Goal: Information Seeking & Learning: Find specific fact

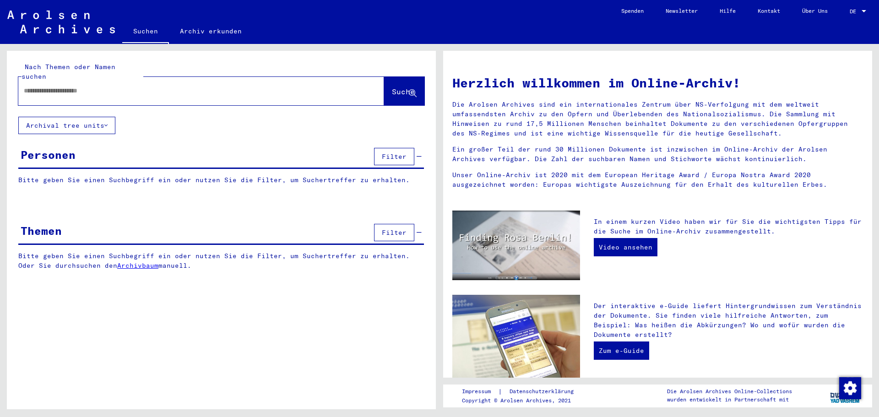
drag, startPoint x: 0, startPoint y: 0, endPoint x: 206, endPoint y: 32, distance: 208.4
click at [206, 32] on link "Archiv erkunden" at bounding box center [211, 31] width 84 height 22
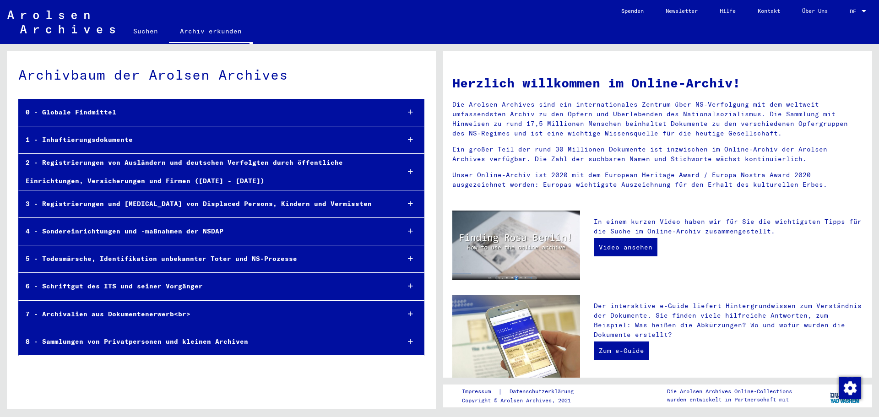
click at [412, 282] on div at bounding box center [410, 286] width 27 height 27
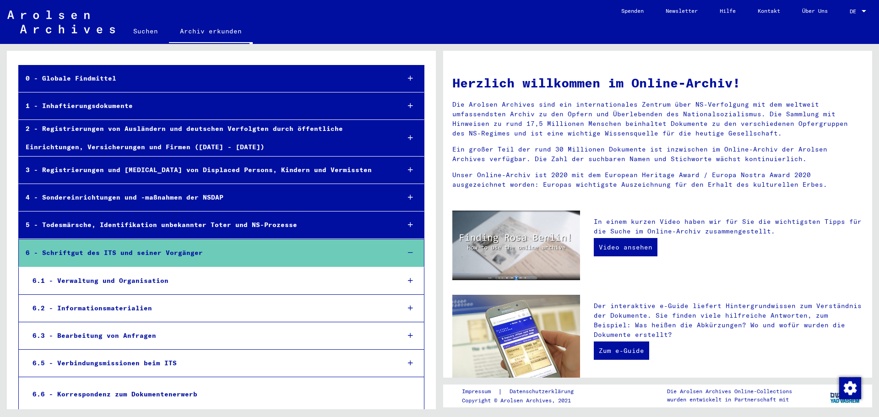
scroll to position [97, 0]
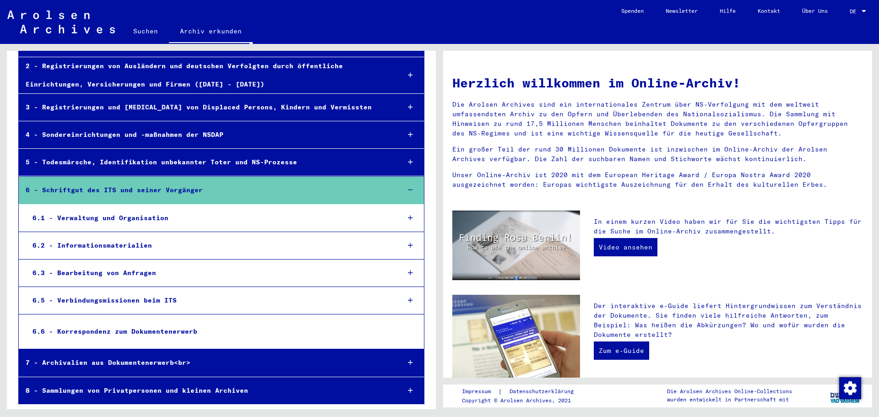
click at [408, 274] on icon at bounding box center [410, 273] width 5 height 6
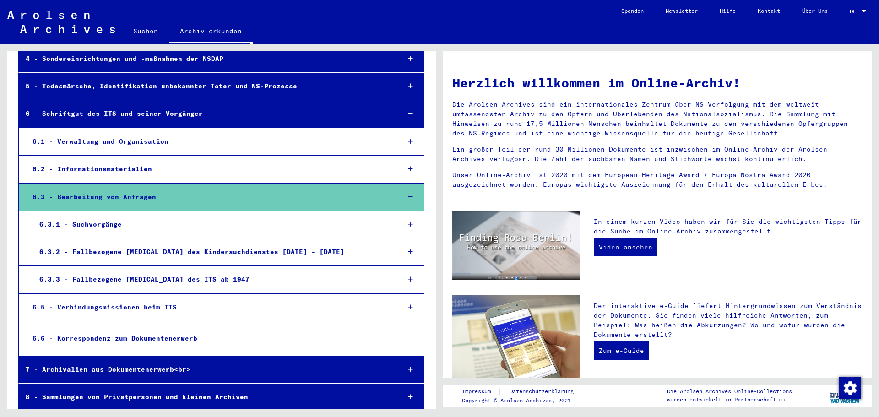
scroll to position [179, 0]
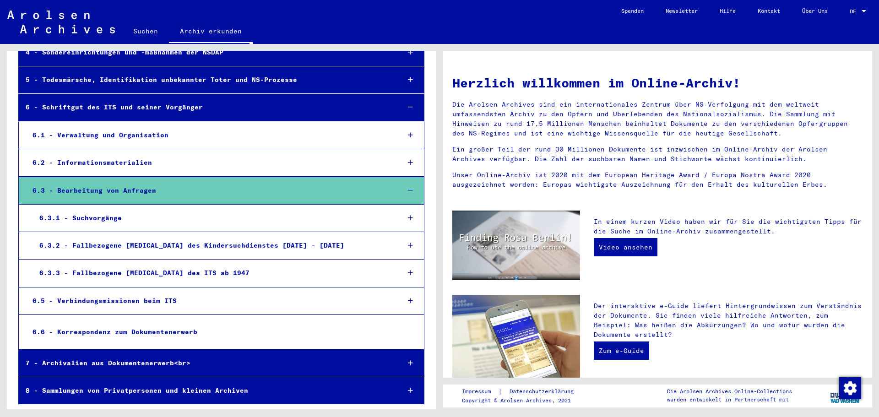
click at [408, 272] on div at bounding box center [410, 272] width 27 height 27
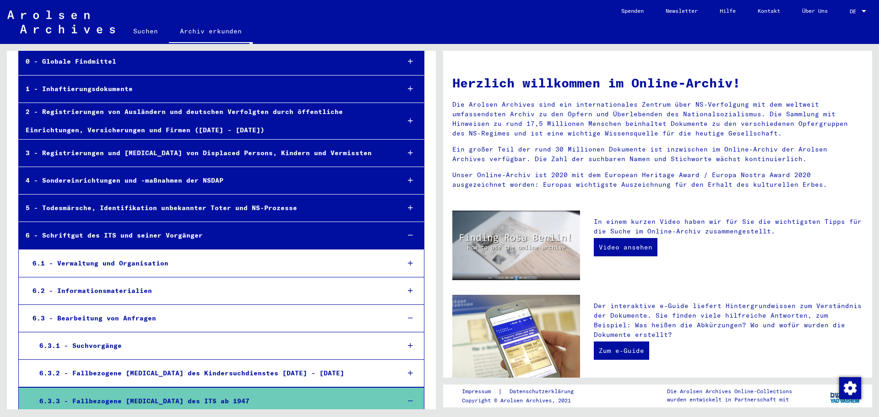
scroll to position [0, 0]
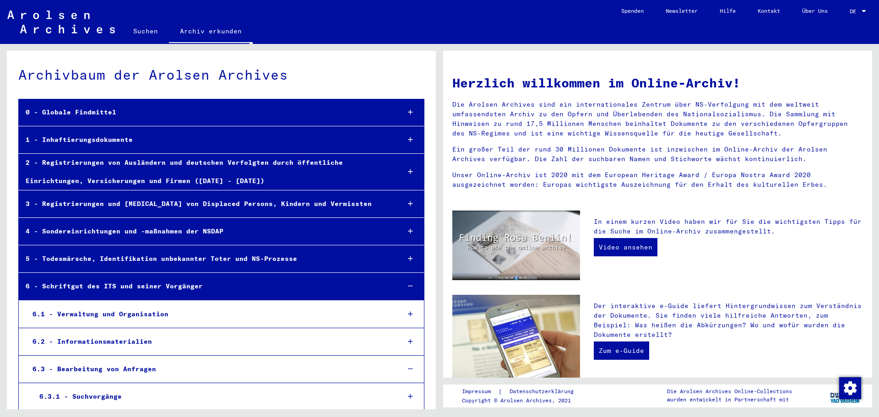
click at [141, 34] on link "Suchen" at bounding box center [145, 31] width 47 height 22
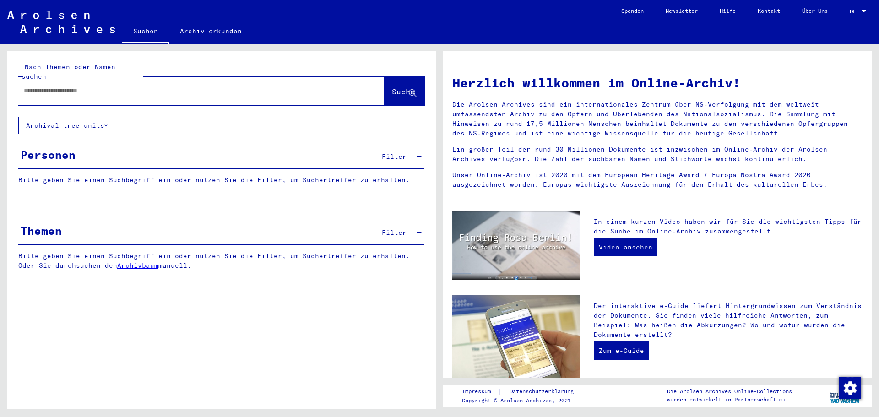
click at [43, 86] on input "text" at bounding box center [190, 91] width 333 height 10
paste input "**********"
click at [392, 87] on span "Suche" at bounding box center [403, 91] width 23 height 9
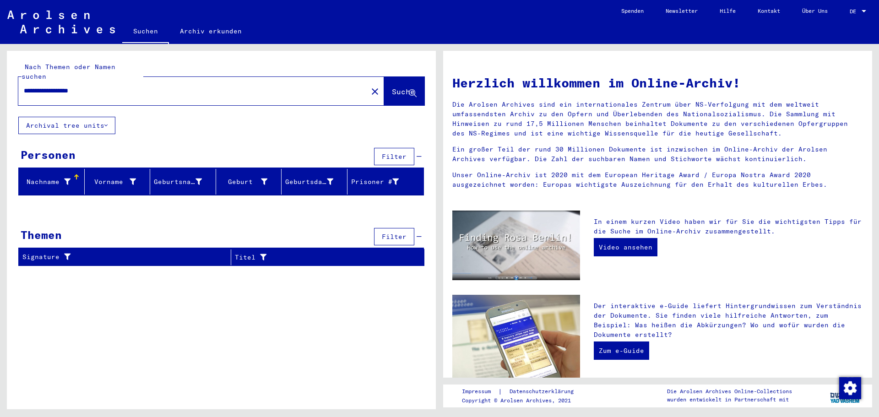
click at [63, 86] on input "**********" at bounding box center [190, 91] width 333 height 10
type input "*********"
click at [392, 87] on span "Suche" at bounding box center [403, 91] width 23 height 9
drag, startPoint x: 360, startPoint y: 81, endPoint x: 265, endPoint y: 79, distance: 94.8
click at [369, 86] on mat-icon "close" at bounding box center [374, 91] width 11 height 11
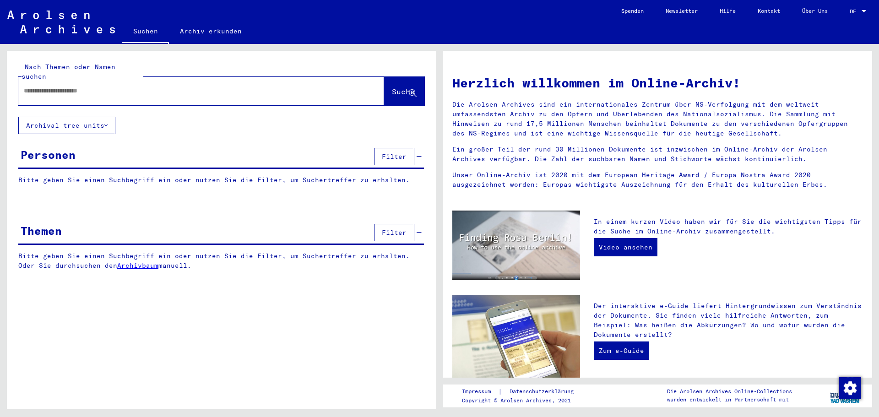
paste input "**********"
type input "**********"
click at [394, 87] on span "Suche" at bounding box center [403, 91] width 23 height 9
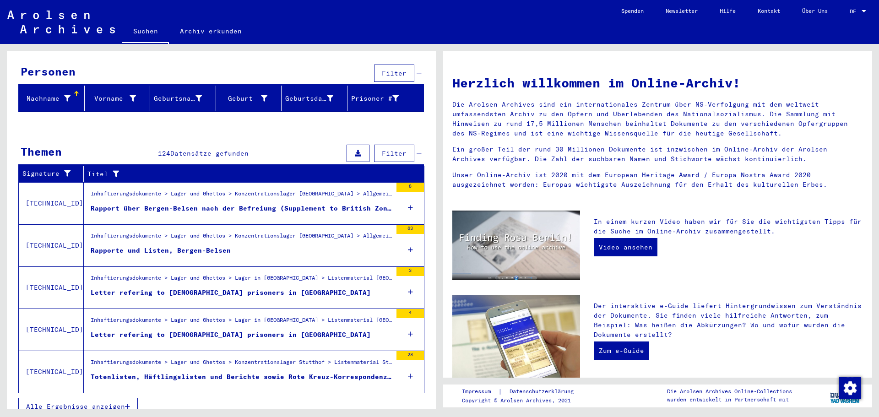
scroll to position [85, 0]
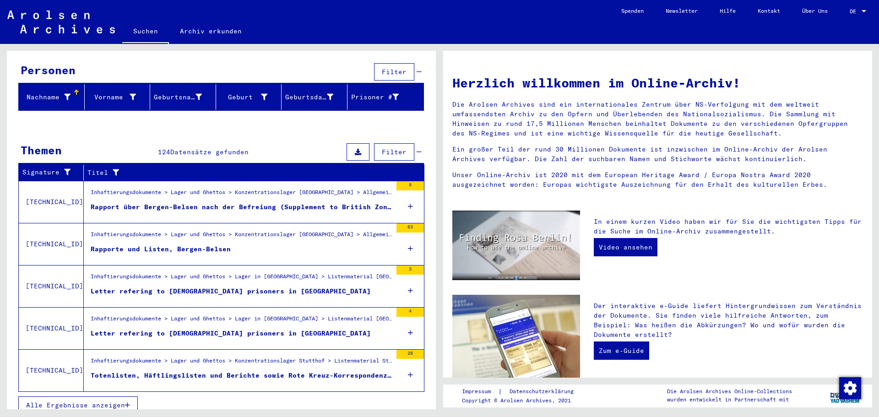
click at [92, 401] on span "Alle Ergebnisse anzeigen" at bounding box center [75, 405] width 99 height 8
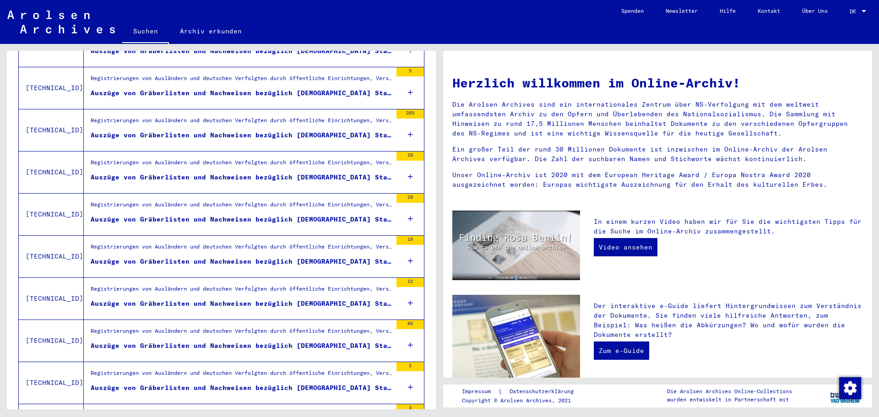
scroll to position [926, 0]
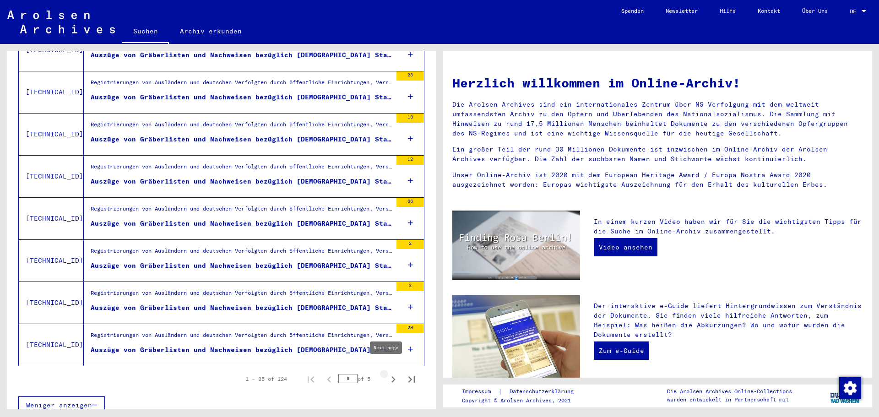
click at [388, 373] on icon "Next page" at bounding box center [393, 379] width 13 height 13
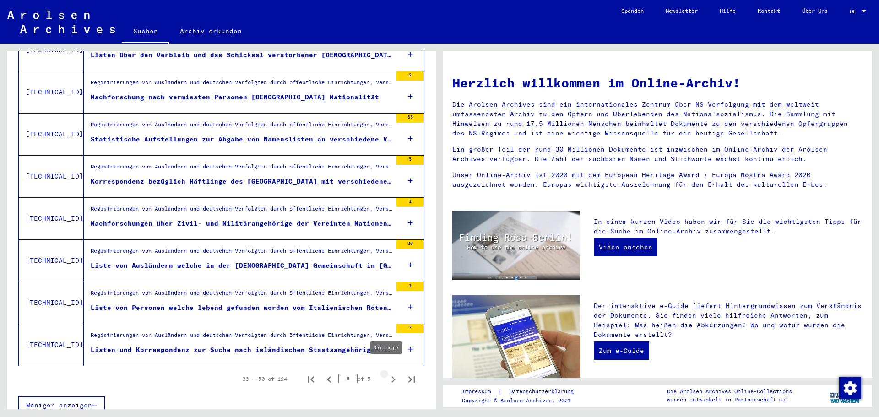
click at [387, 373] on icon "Next page" at bounding box center [393, 379] width 13 height 13
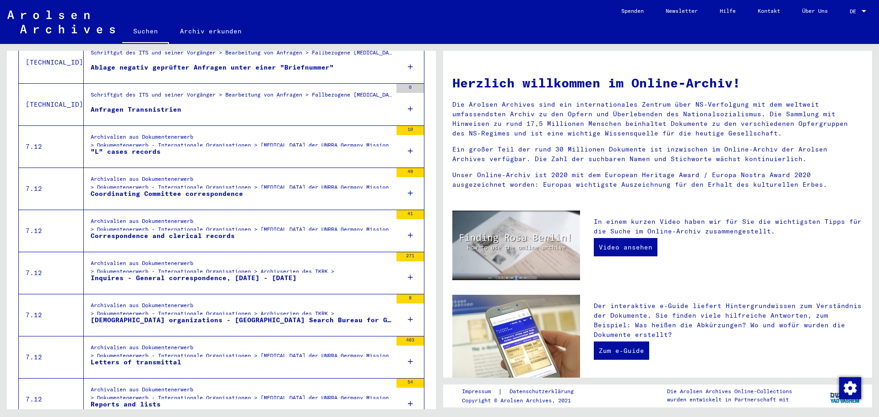
scroll to position [422, 0]
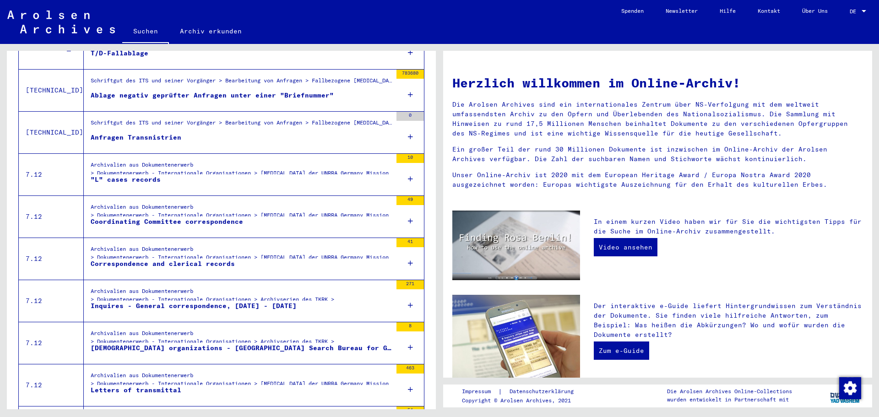
click at [124, 162] on div "Archivalien aus Dokumentenerwerb > Dokumentenerwerb - Internationale Organisati…" at bounding box center [241, 171] width 301 height 21
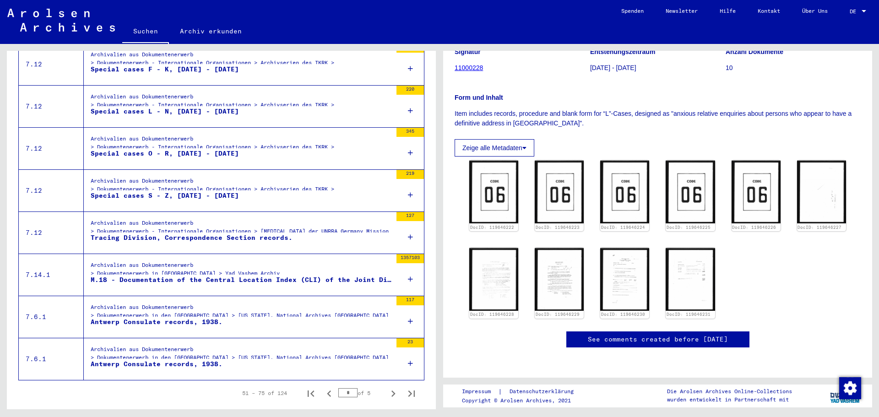
scroll to position [926, 0]
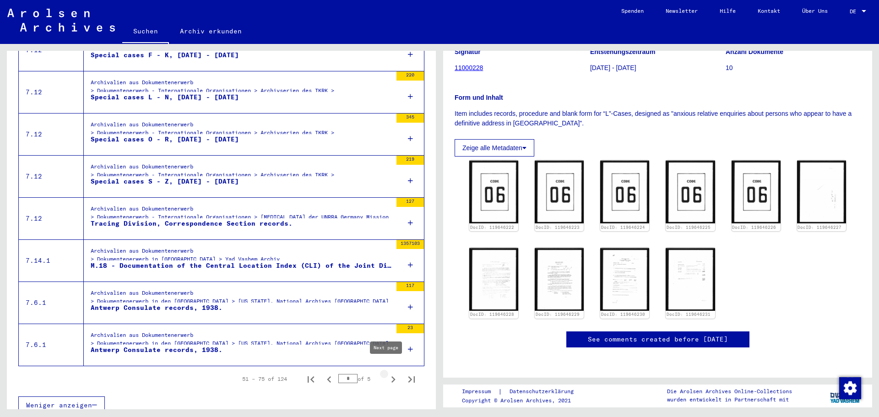
click at [387, 373] on icon "Next page" at bounding box center [393, 379] width 13 height 13
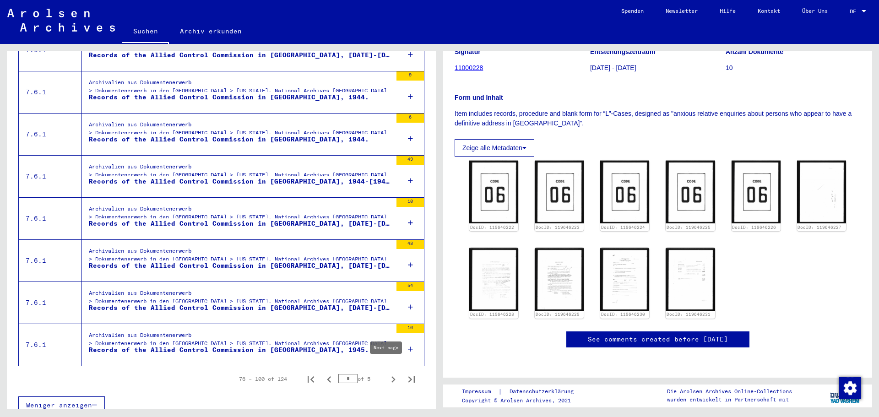
click at [387, 373] on icon "Next page" at bounding box center [393, 379] width 13 height 13
type input "*"
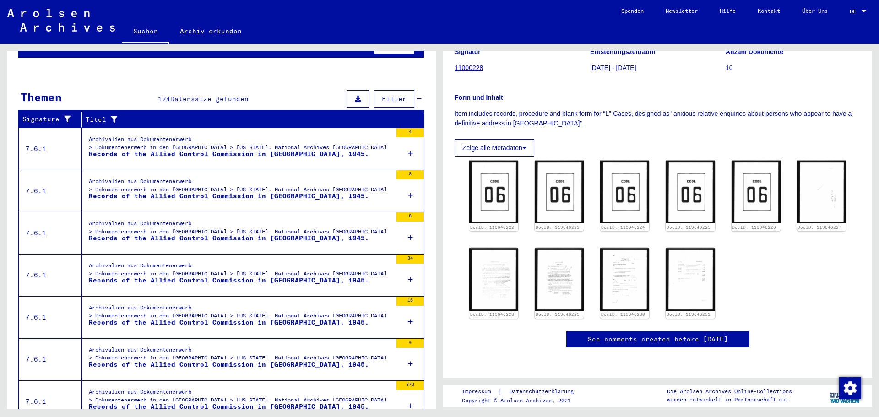
scroll to position [0, 0]
